Goal: Entertainment & Leisure: Consume media (video, audio)

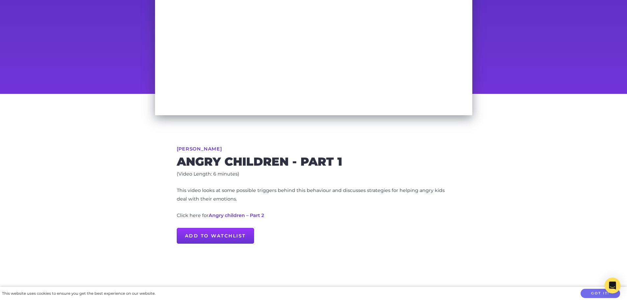
scroll to position [132, 0]
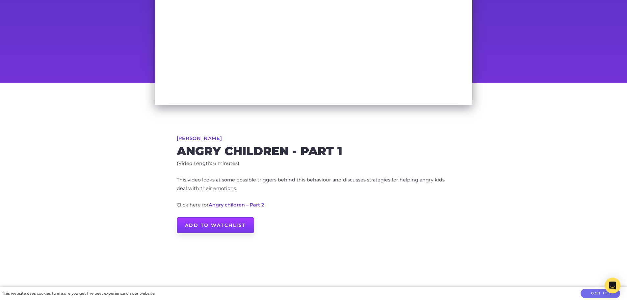
click at [222, 227] on link "Add to Watchlist" at bounding box center [215, 225] width 77 height 16
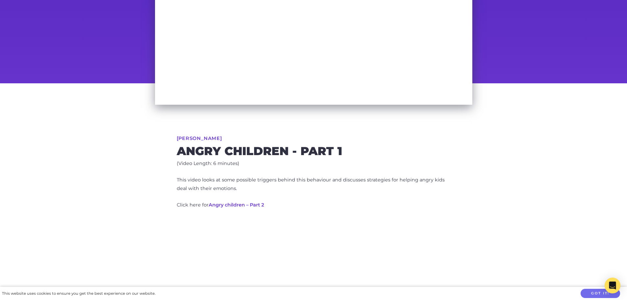
click at [241, 207] on link "Angry children – Part 2" at bounding box center [236, 205] width 55 height 6
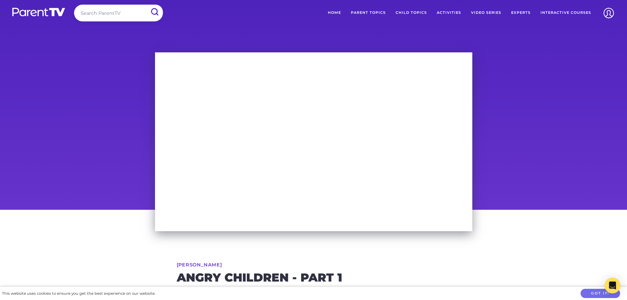
scroll to position [0, 0]
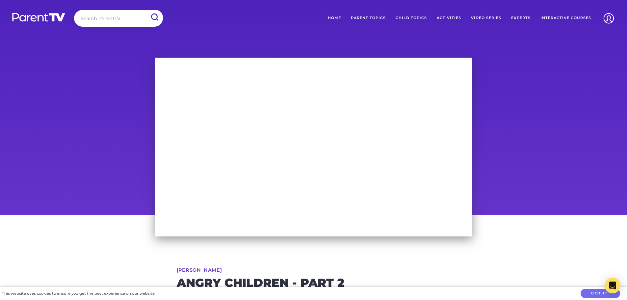
click at [515, 17] on link "Experts" at bounding box center [520, 18] width 29 height 16
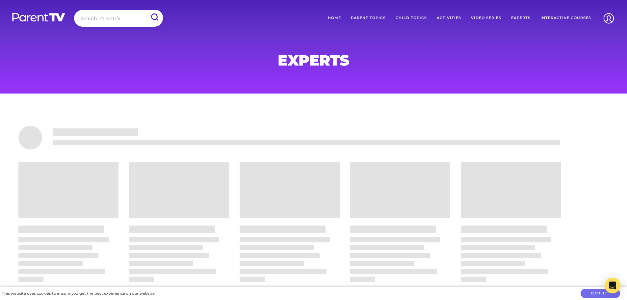
click at [553, 16] on link "Interactive Courses" at bounding box center [565, 18] width 61 height 16
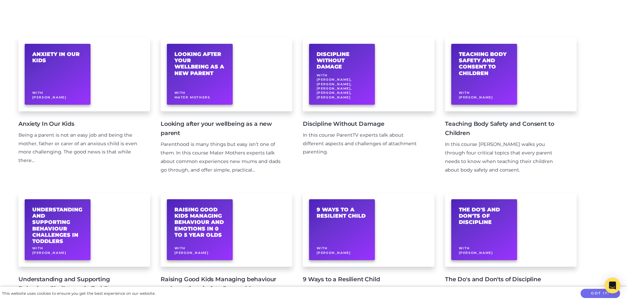
scroll to position [66, 0]
